Goal: Information Seeking & Learning: Understand process/instructions

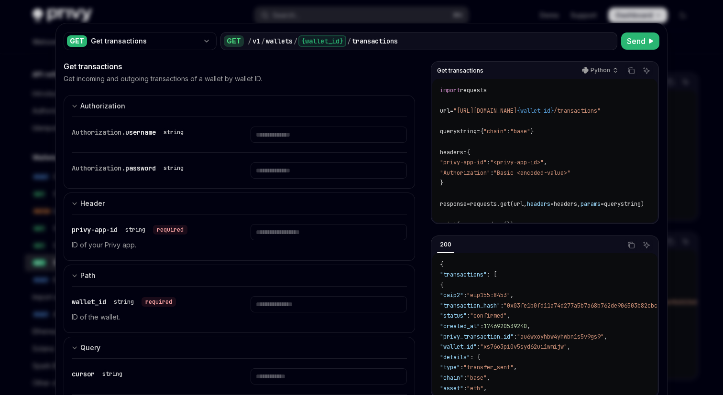
select select "****"
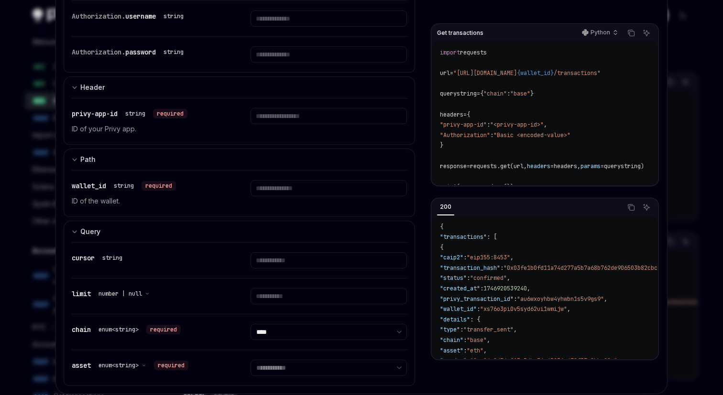
scroll to position [111, 0]
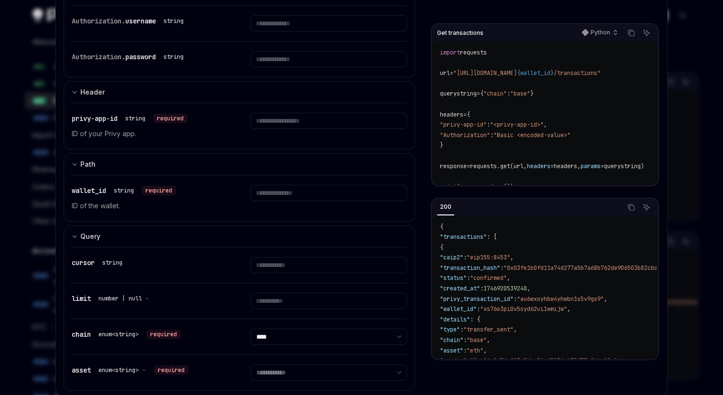
click at [280, 378] on select "**********" at bounding box center [328, 373] width 156 height 16
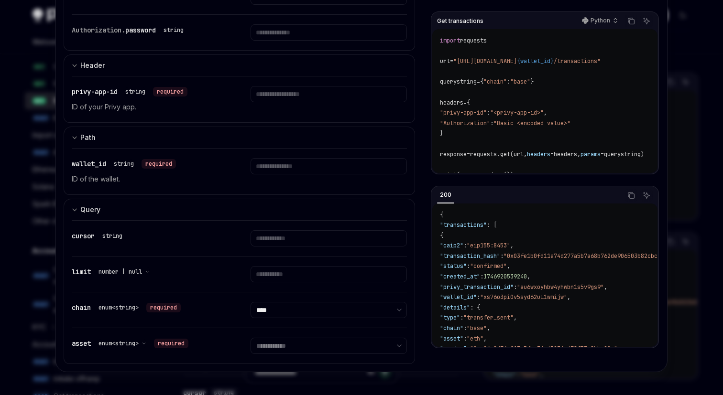
scroll to position [0, 0]
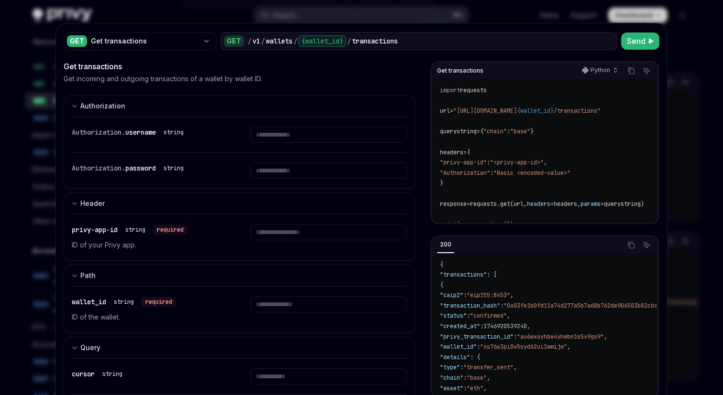
click at [0, 163] on div at bounding box center [361, 197] width 723 height 395
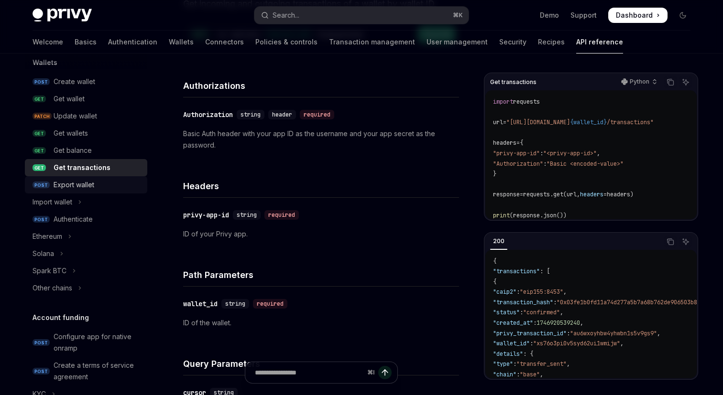
click at [76, 122] on link "PATCH Update wallet" at bounding box center [86, 116] width 122 height 17
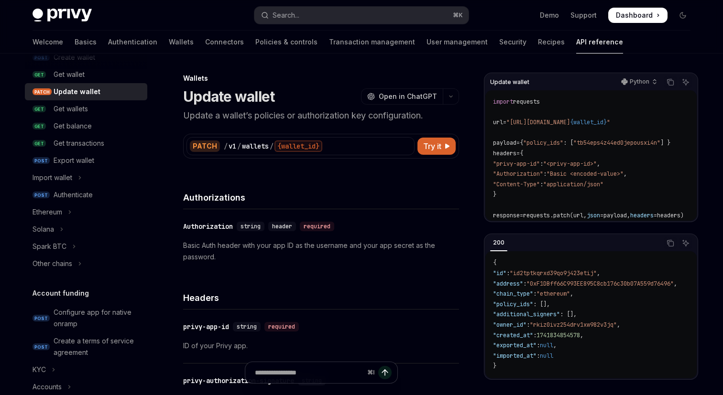
scroll to position [105, 0]
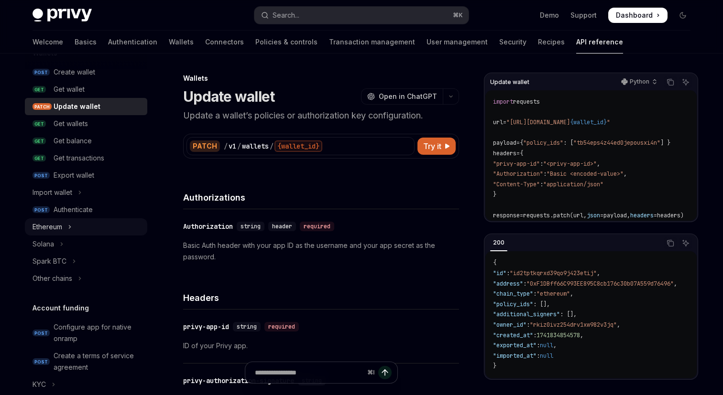
click at [73, 228] on button "Ethereum" at bounding box center [86, 226] width 122 height 17
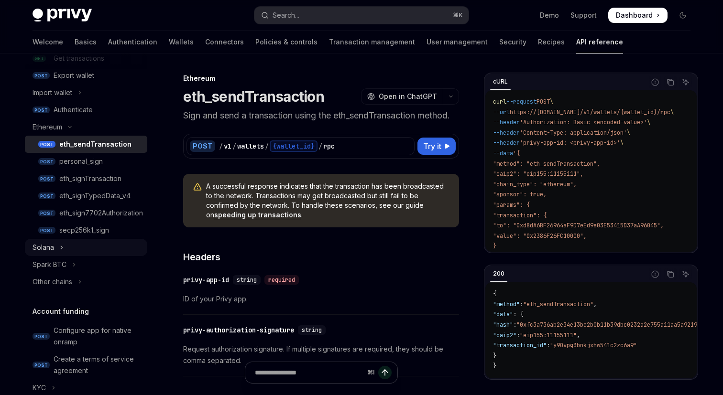
scroll to position [206, 0]
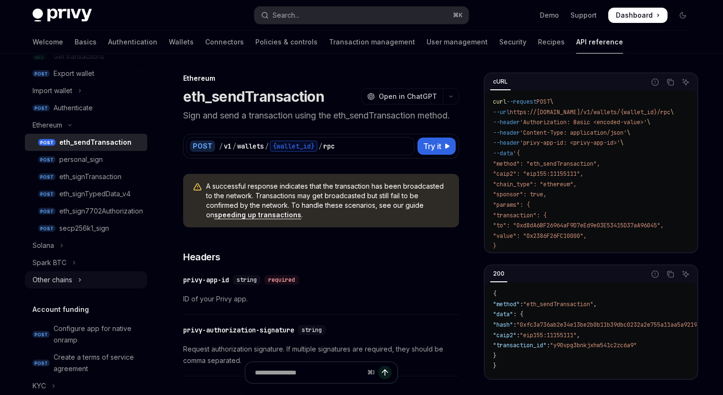
click at [84, 278] on button "Other chains" at bounding box center [86, 279] width 122 height 17
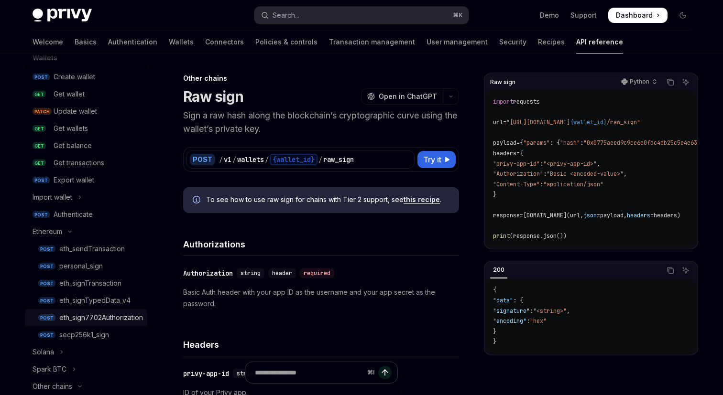
scroll to position [87, 0]
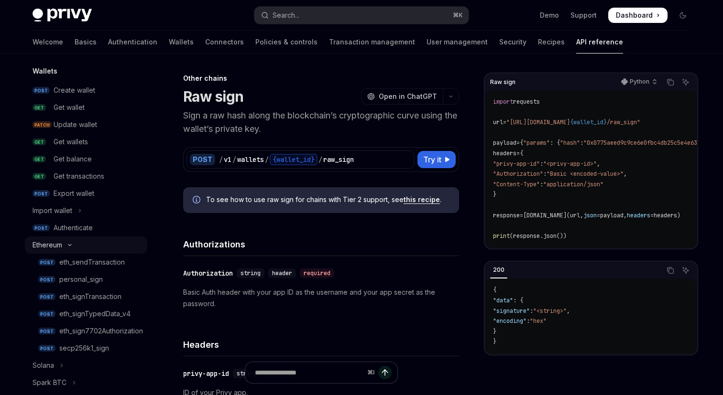
click at [69, 239] on button "Ethereum" at bounding box center [86, 245] width 122 height 17
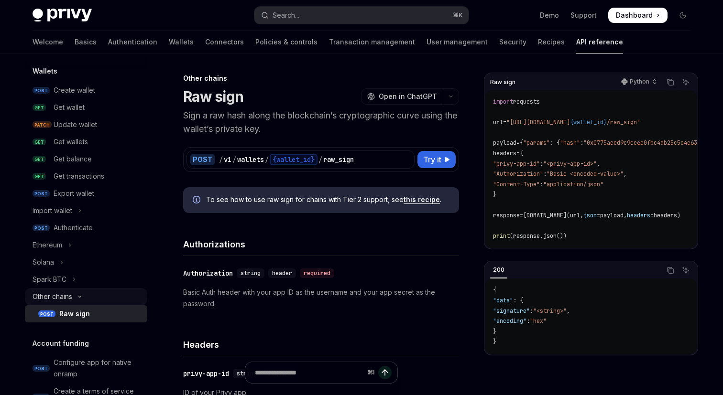
click at [80, 300] on button "Other chains" at bounding box center [86, 296] width 122 height 17
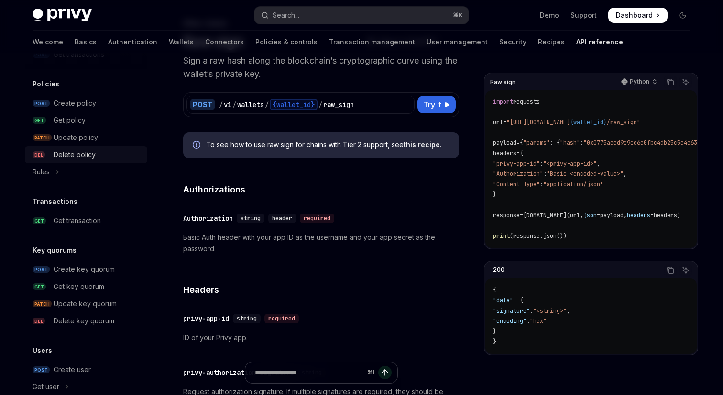
scroll to position [498, 0]
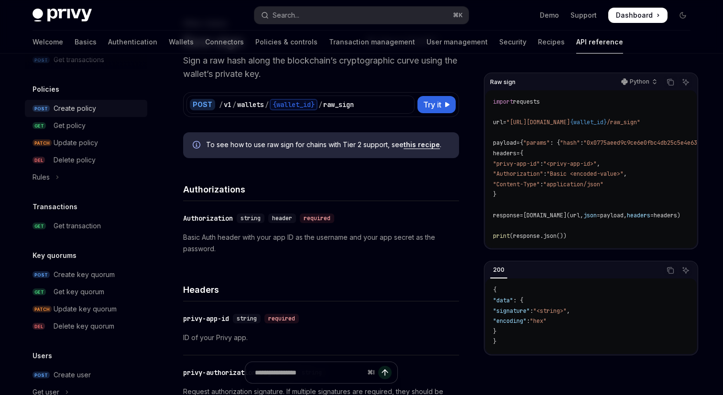
click at [68, 113] on div "Create policy" at bounding box center [75, 108] width 43 height 11
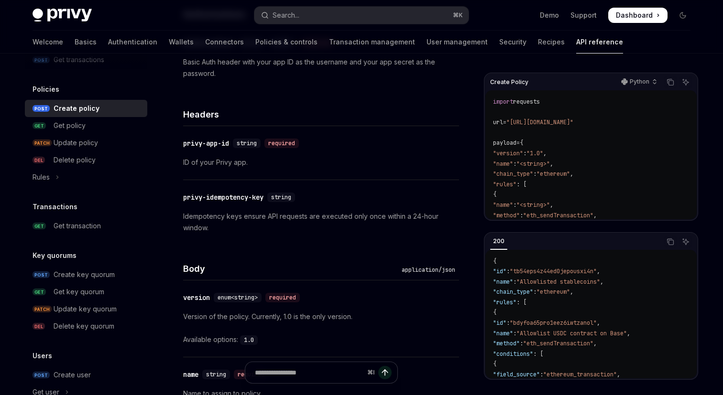
scroll to position [185, 0]
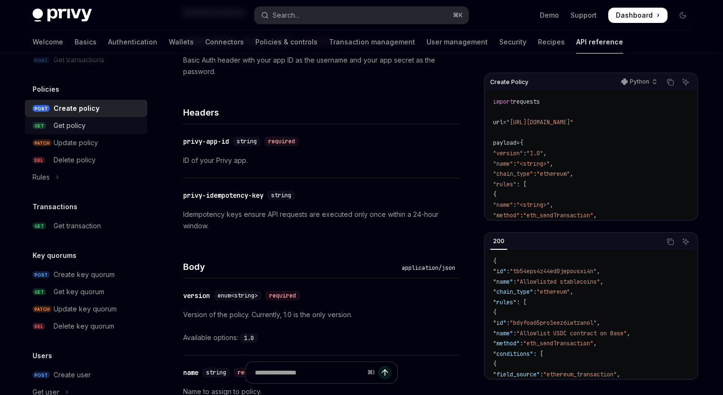
click at [61, 129] on div "Get policy" at bounding box center [70, 125] width 32 height 11
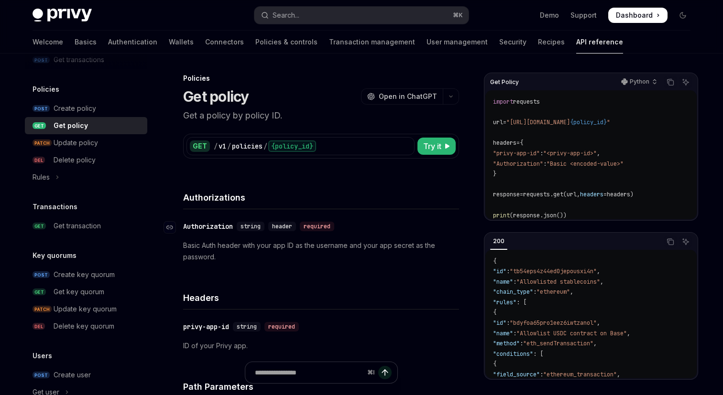
scroll to position [11, 0]
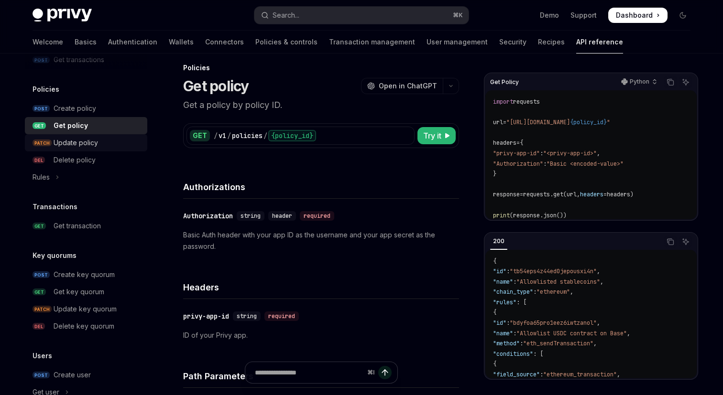
click at [112, 142] on div "Update policy" at bounding box center [98, 142] width 88 height 11
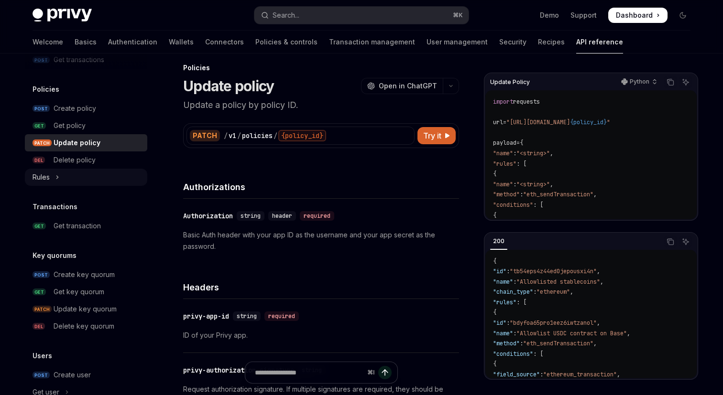
click at [56, 179] on icon "Toggle Rules section" at bounding box center [57, 177] width 4 height 11
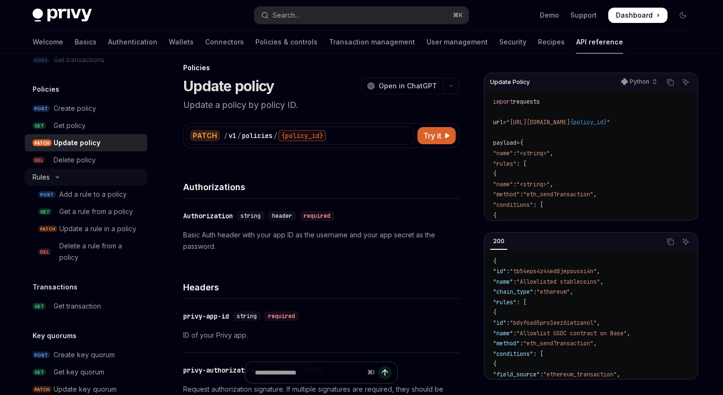
type textarea "*"
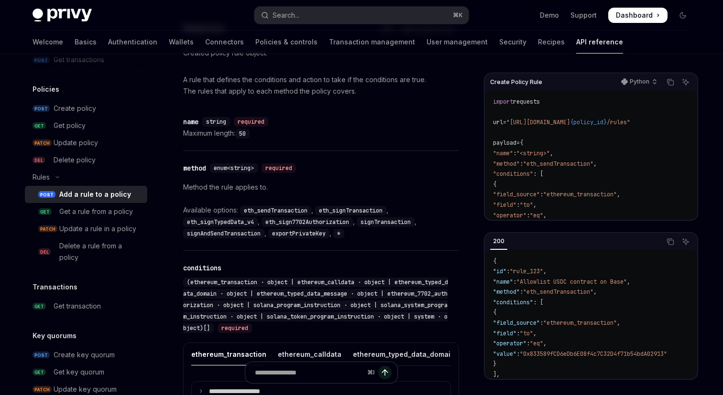
scroll to position [1059, 0]
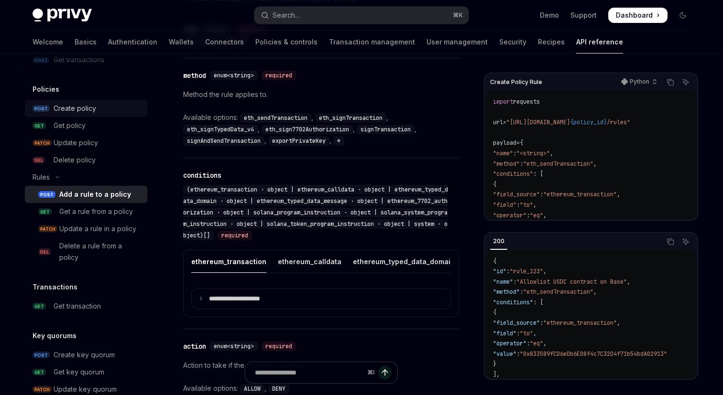
click at [85, 110] on div "Create policy" at bounding box center [75, 108] width 43 height 11
click at [77, 111] on div "Create policy" at bounding box center [75, 108] width 43 height 11
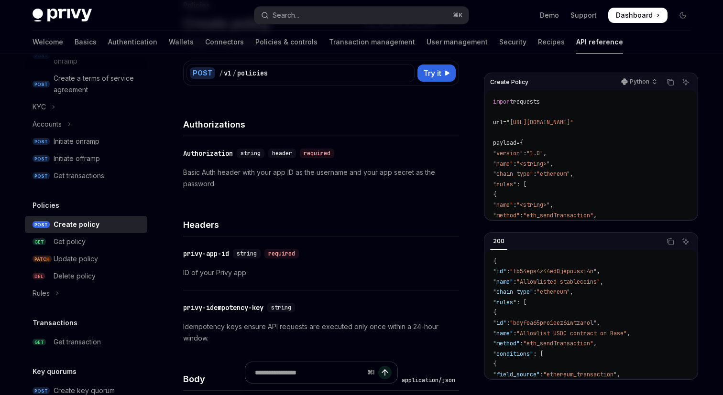
scroll to position [83, 0]
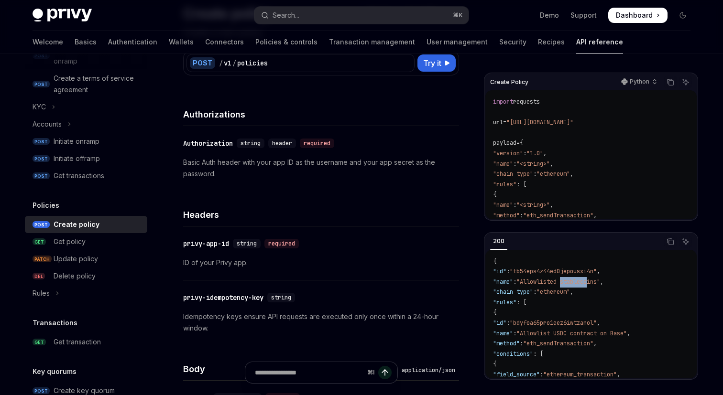
drag, startPoint x: 573, startPoint y: 279, endPoint x: 600, endPoint y: 280, distance: 27.2
click at [600, 280] on span ""Allowlisted stablecoins"" at bounding box center [558, 282] width 84 height 8
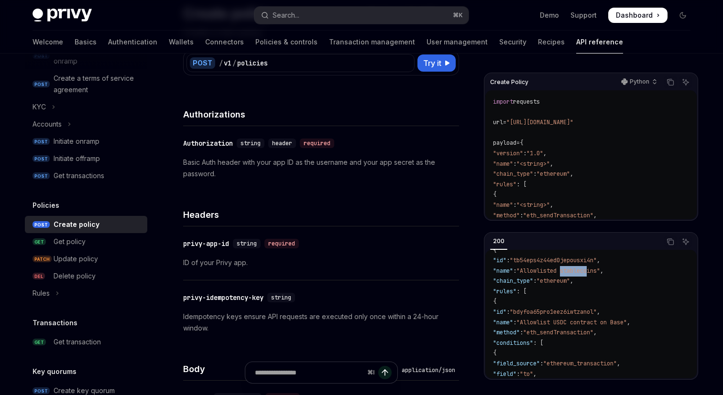
scroll to position [12, 0]
drag, startPoint x: 547, startPoint y: 317, endPoint x: 583, endPoint y: 317, distance: 35.8
click at [583, 317] on code "{ "id" : "tb54eps4z44ed0jepousxi4n" , "name" : "Allowlisted stablecoins" , "cha…" at bounding box center [591, 369] width 197 height 248
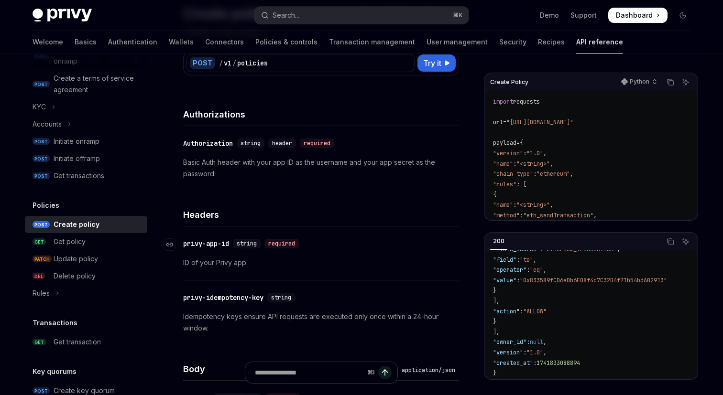
scroll to position [0, 0]
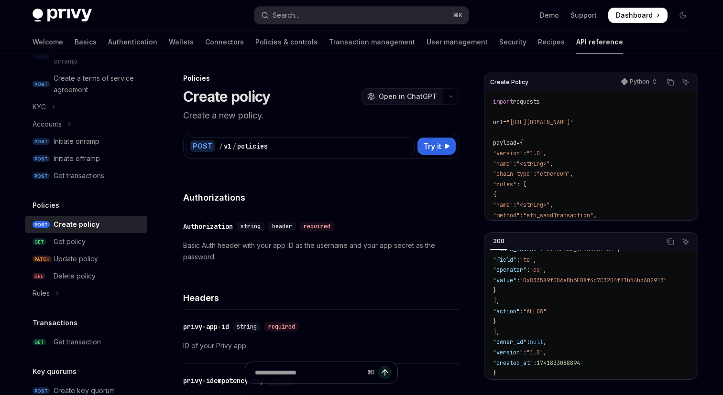
click at [424, 95] on span "Open in ChatGPT" at bounding box center [408, 97] width 58 height 10
